Goal: Navigation & Orientation: Find specific page/section

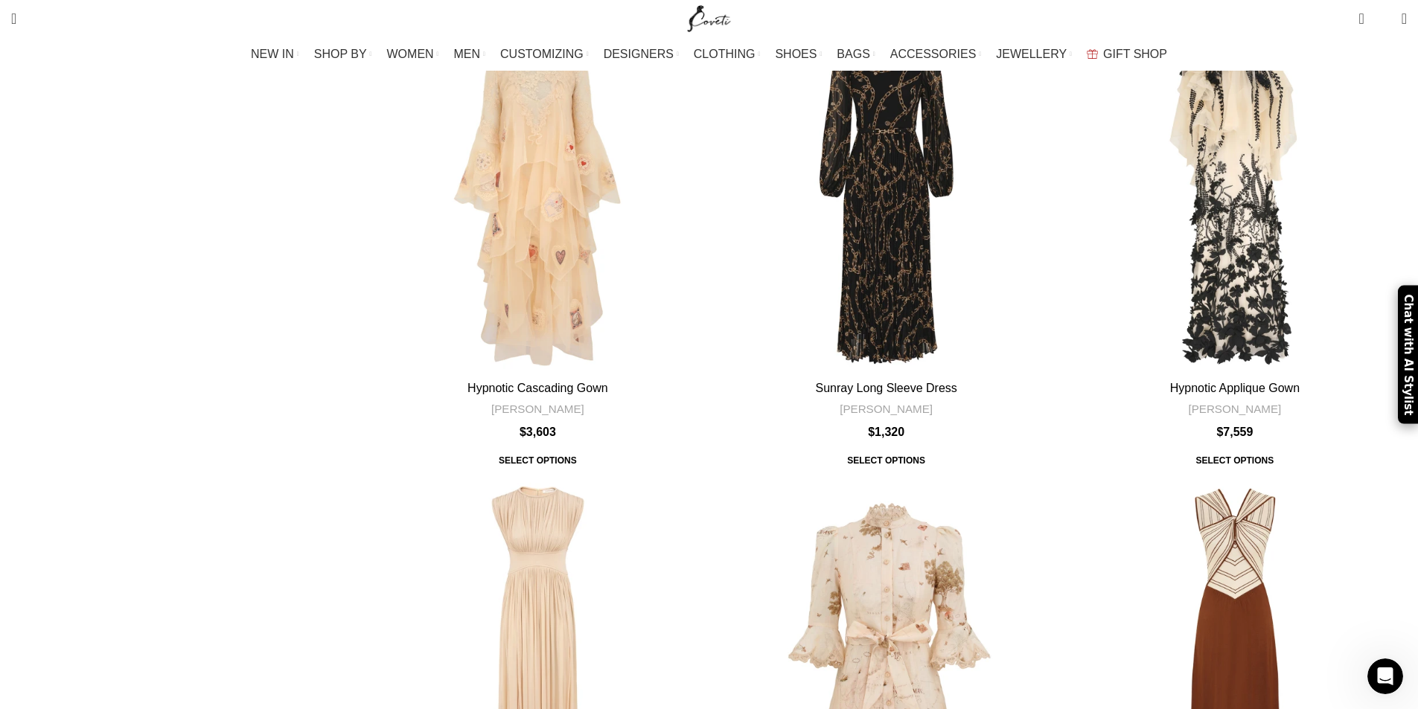
scroll to position [2976, 0]
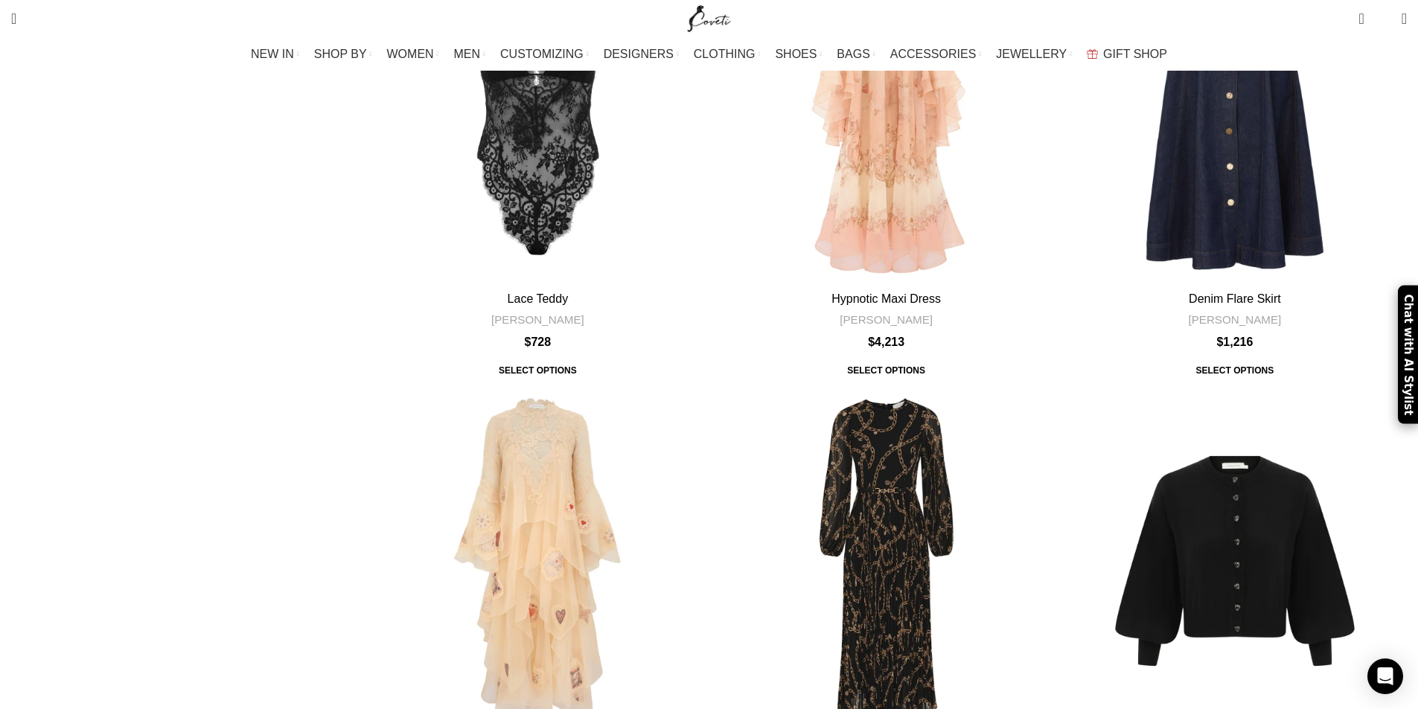
scroll to position [4986, 0]
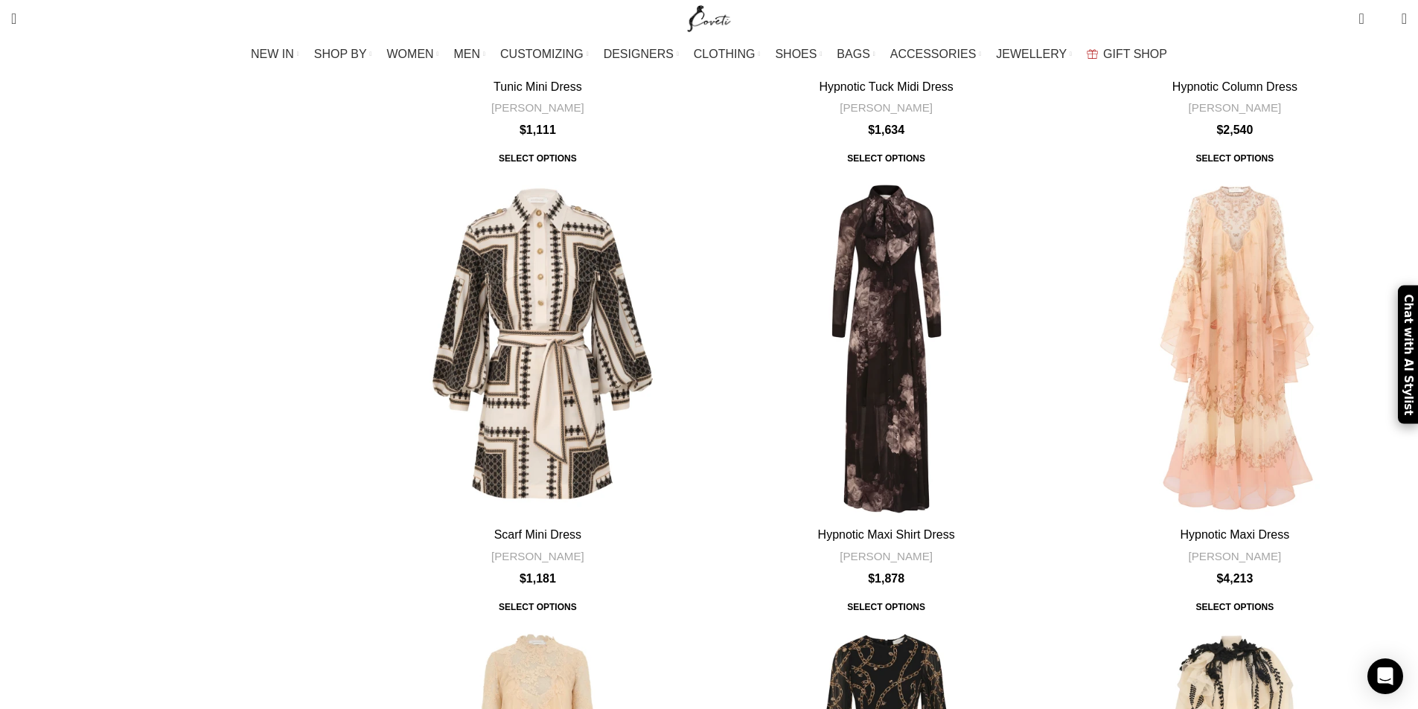
scroll to position [2307, 0]
